Goal: Manage account settings

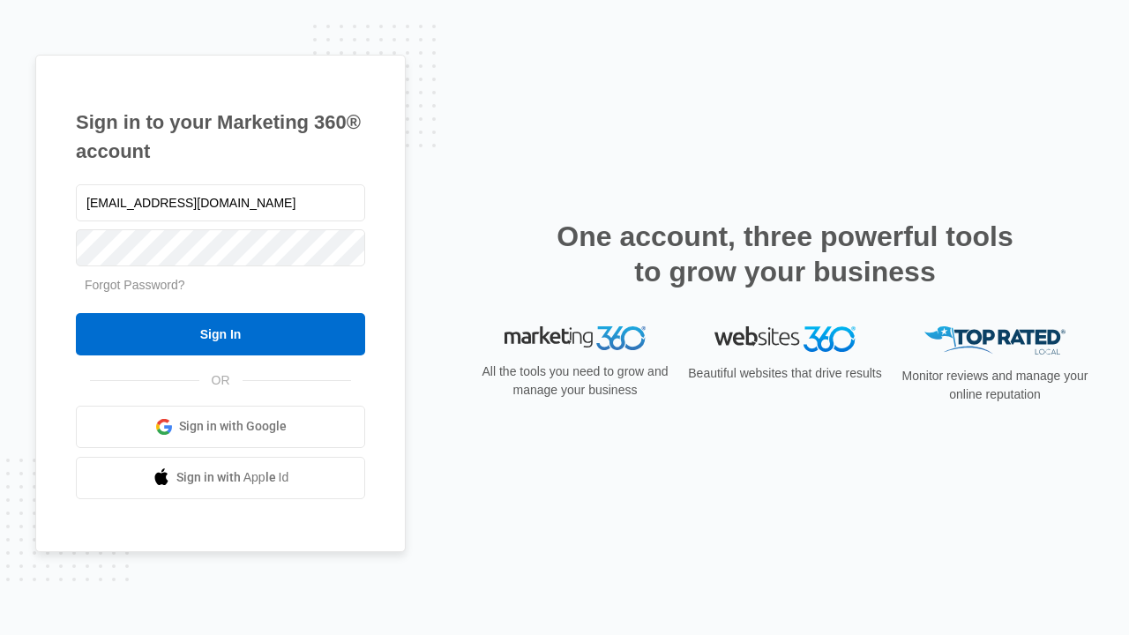
type input "[EMAIL_ADDRESS][DOMAIN_NAME]"
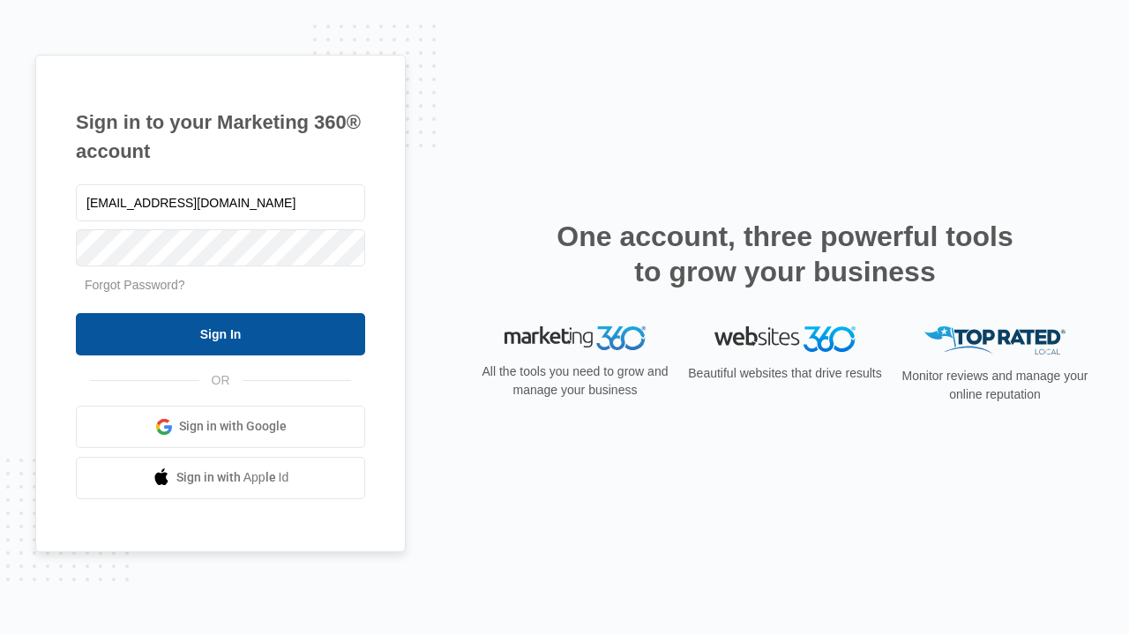
click at [221, 333] on input "Sign In" at bounding box center [220, 334] width 289 height 42
